Goal: Task Accomplishment & Management: Use online tool/utility

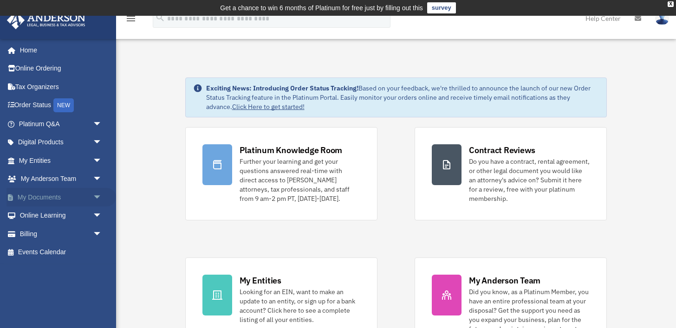
click at [100, 196] on span "arrow_drop_down" at bounding box center [102, 197] width 19 height 19
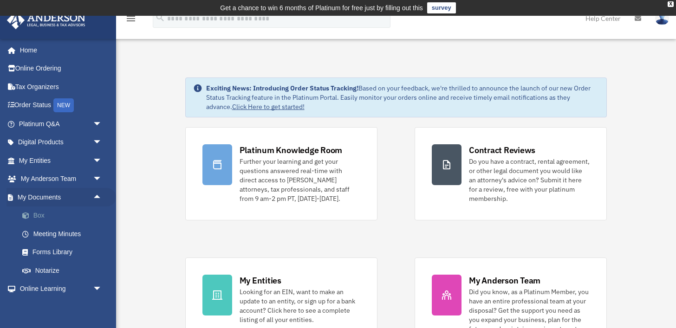
click at [88, 209] on link "Box" at bounding box center [64, 216] width 103 height 19
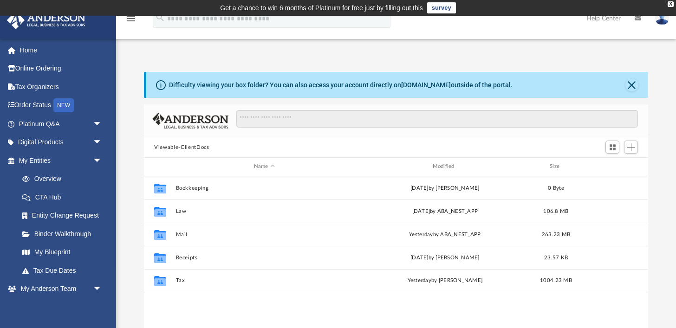
scroll to position [211, 504]
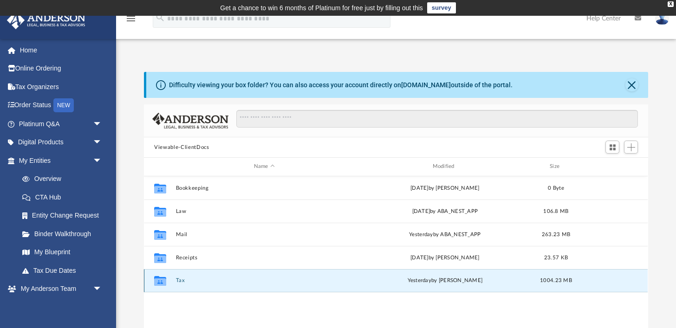
click at [182, 280] on button "Tax" at bounding box center [264, 281] width 177 height 6
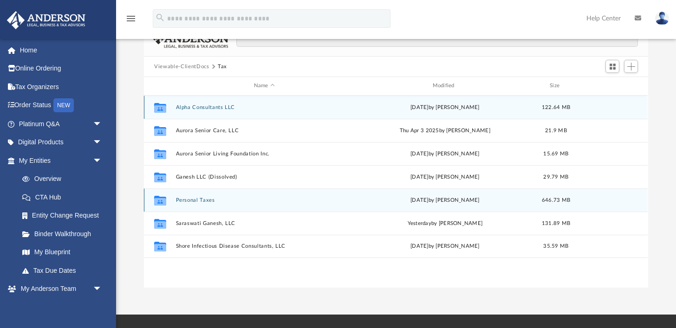
scroll to position [96, 0]
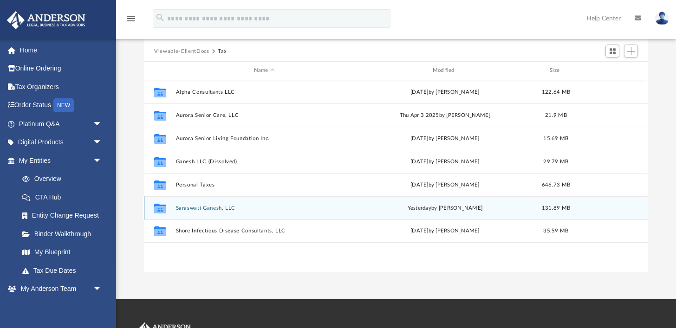
click at [222, 204] on div "Collaborated Folder [PERSON_NAME], LLC [DATE] by [PERSON_NAME] 131.89 MB" at bounding box center [396, 207] width 504 height 23
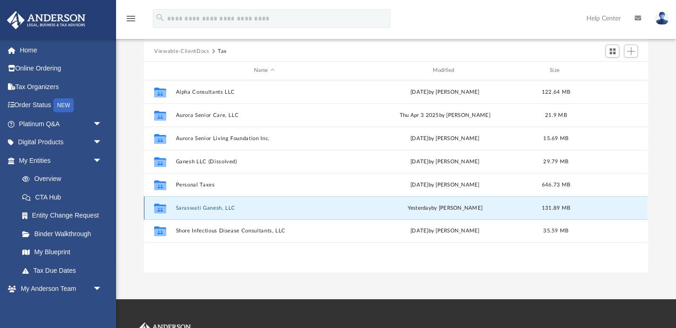
click at [222, 206] on button "Saraswati Ganesh, LLC" at bounding box center [264, 208] width 177 height 6
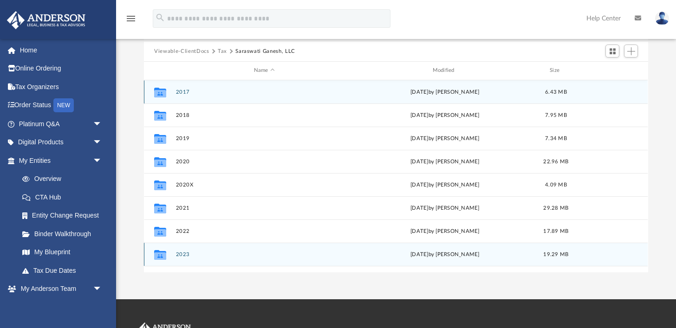
scroll to position [16, 0]
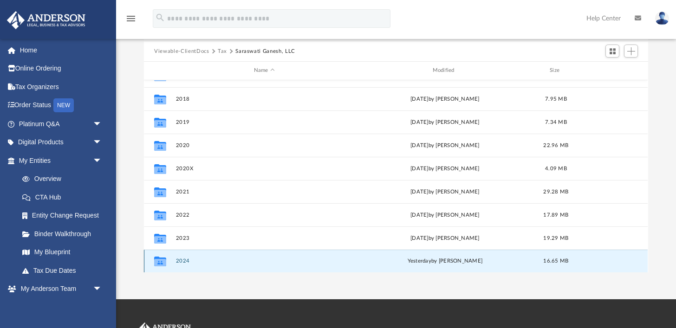
click at [185, 260] on button "2024" at bounding box center [264, 261] width 177 height 6
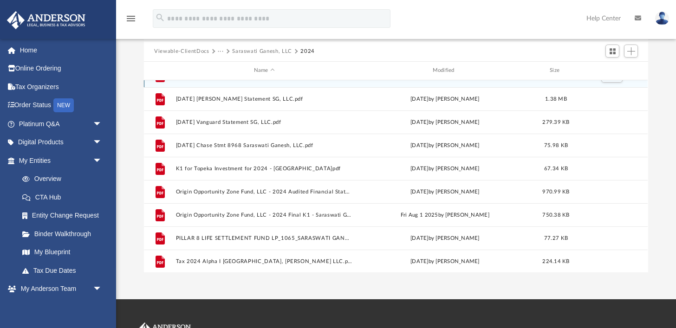
scroll to position [0, 0]
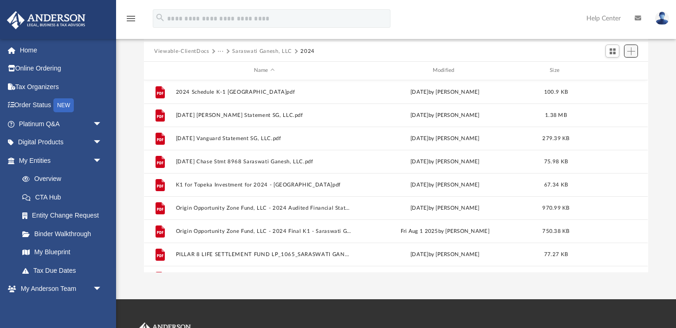
click at [633, 49] on span "Add" at bounding box center [632, 51] width 8 height 8
click at [611, 70] on li "Upload" at bounding box center [618, 70] width 30 height 10
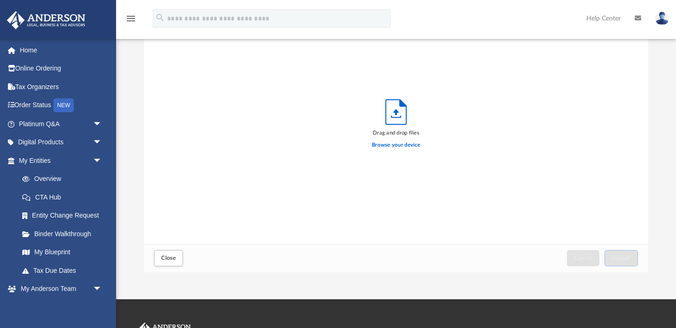
scroll to position [236, 504]
click at [411, 145] on label "Browse your device" at bounding box center [396, 145] width 48 height 8
click at [0, 0] on input "Browse your device" at bounding box center [0, 0] width 0 height 0
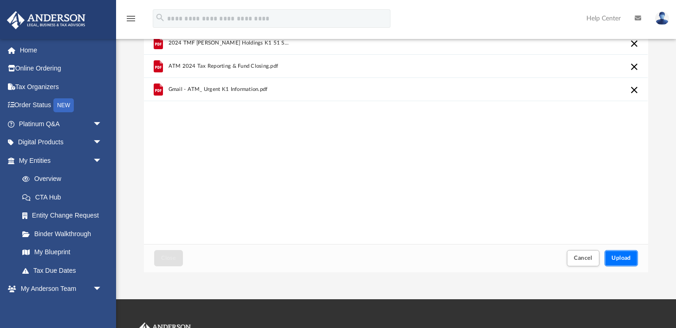
click at [627, 256] on span "Upload" at bounding box center [622, 258] width 20 height 6
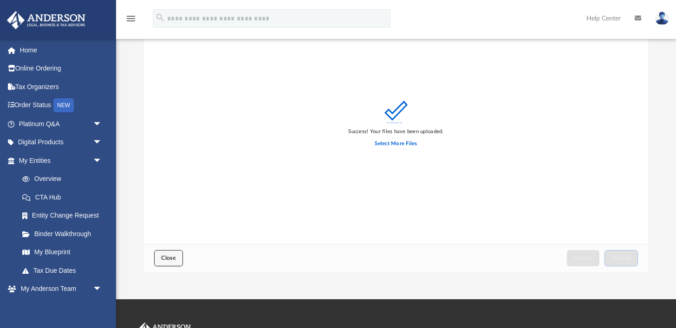
click at [167, 262] on button "Close" at bounding box center [168, 258] width 29 height 16
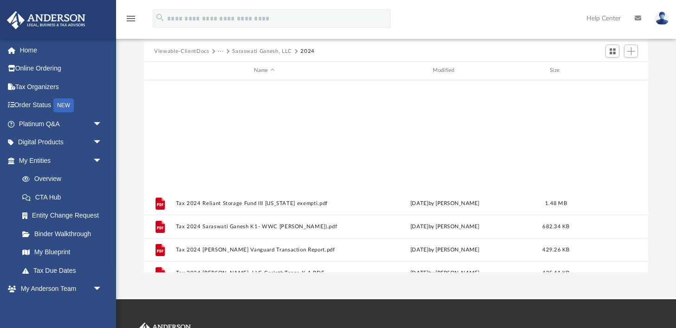
scroll to position [458, 0]
